Goal: Check status

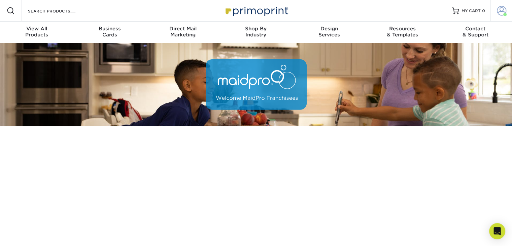
click at [292, 12] on span at bounding box center [501, 10] width 9 height 9
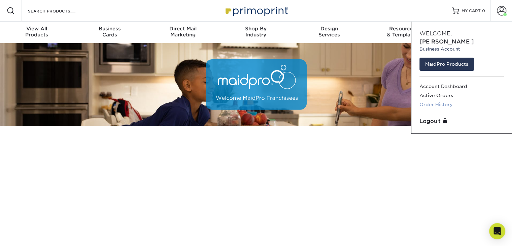
click at [292, 100] on link "Order History" at bounding box center [462, 104] width 85 height 9
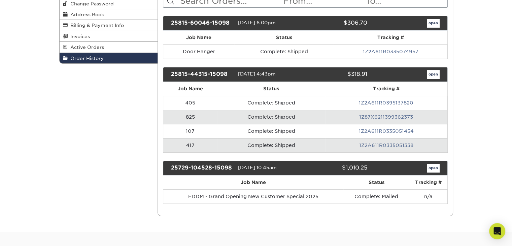
scroll to position [67, 0]
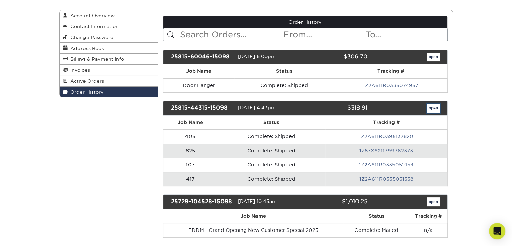
click at [431, 106] on link "open" at bounding box center [433, 108] width 13 height 9
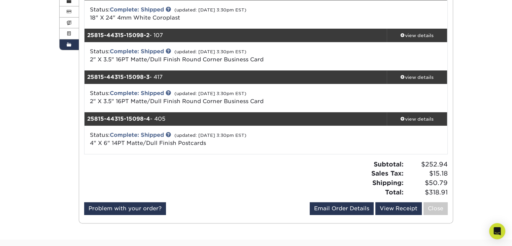
scroll to position [135, 0]
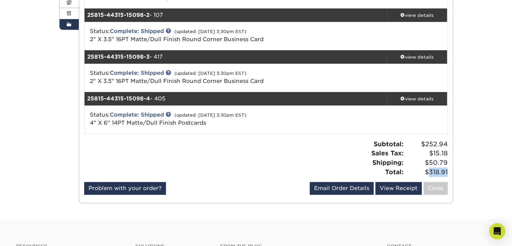
drag, startPoint x: 448, startPoint y: 170, endPoint x: 430, endPoint y: 173, distance: 18.1
click at [430, 173] on div "Subtotal: $252.94 Sales Tax: $15.18 Shipping: $50.79 Total: $318.91" at bounding box center [359, 157] width 187 height 37
copy span "318.91"
